Goal: Find specific page/section: Find specific page/section

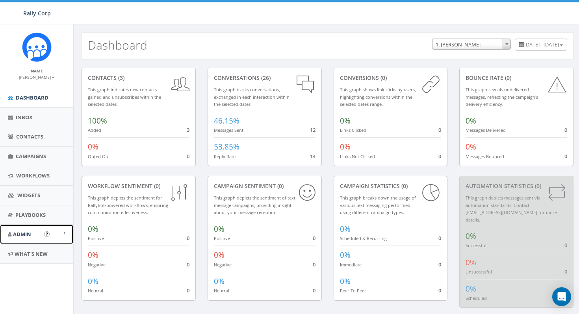
click at [28, 234] on span "Admin" at bounding box center [22, 234] width 18 height 7
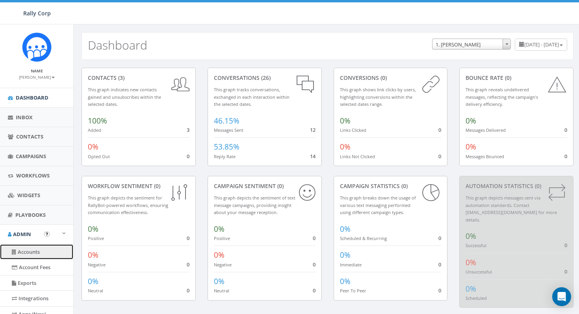
click at [31, 250] on link "Accounts" at bounding box center [36, 251] width 73 height 15
